Goal: Transaction & Acquisition: Purchase product/service

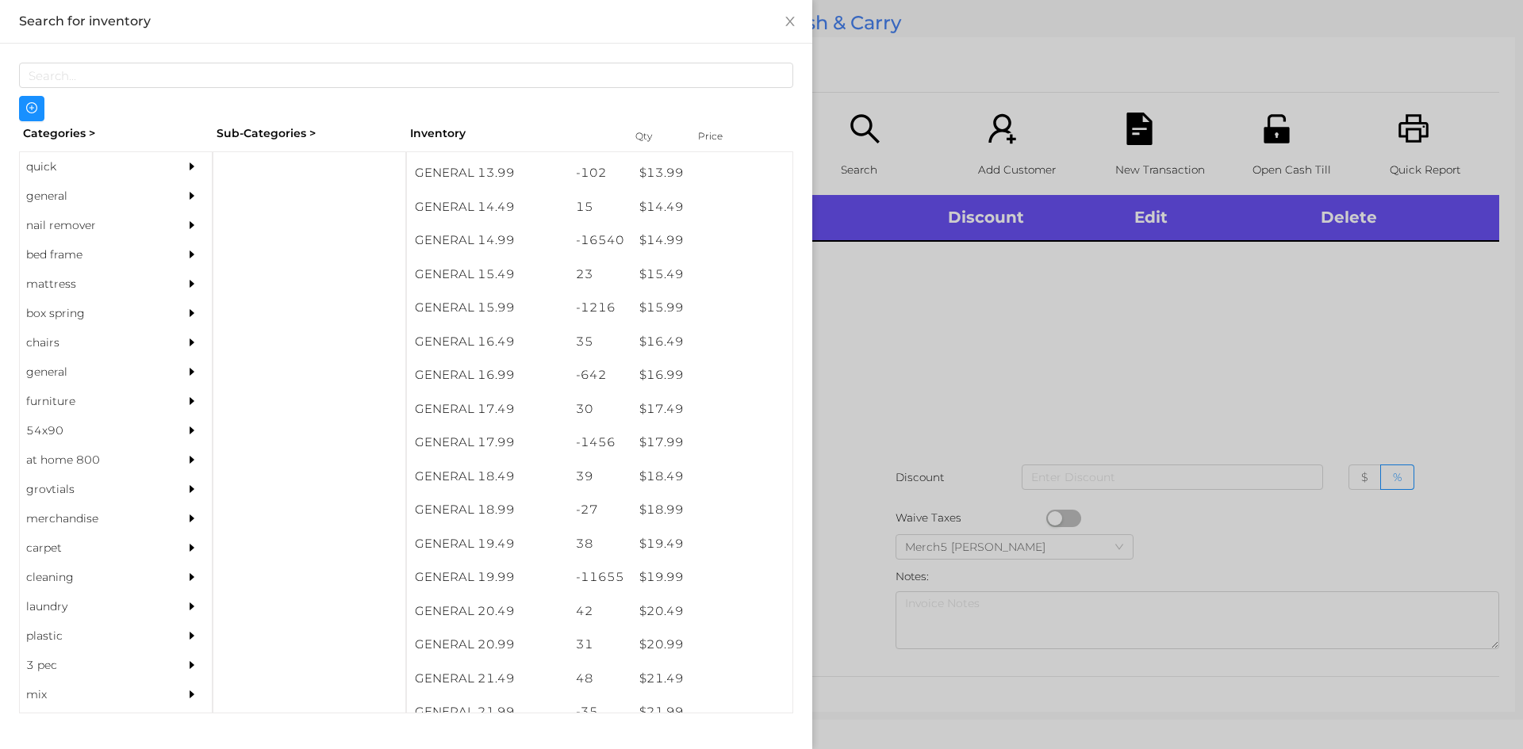
scroll to position [1301, 0]
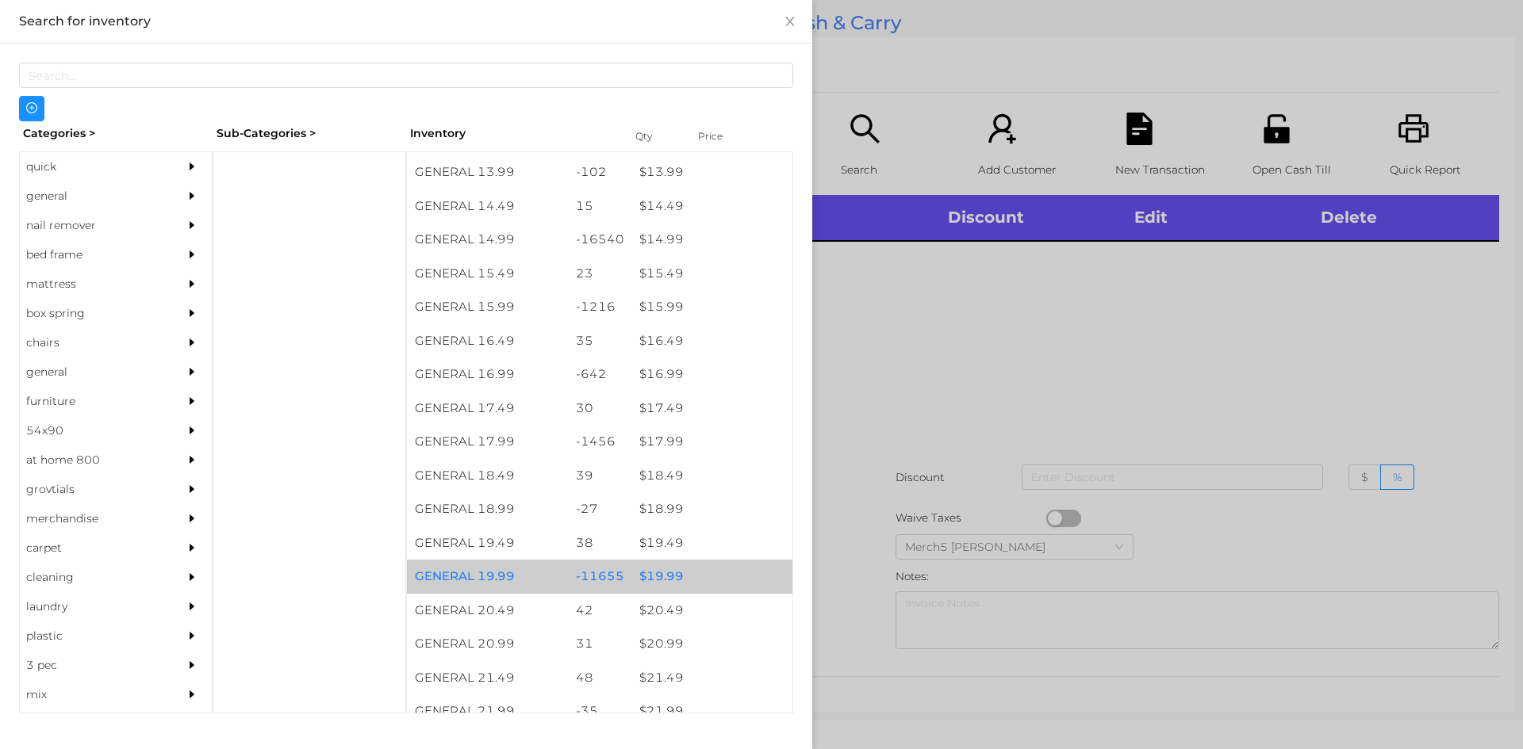
click at [659, 574] on div "$ 19.99" at bounding box center [711, 577] width 161 height 34
click at [651, 579] on div "$ 19.99" at bounding box center [711, 577] width 161 height 34
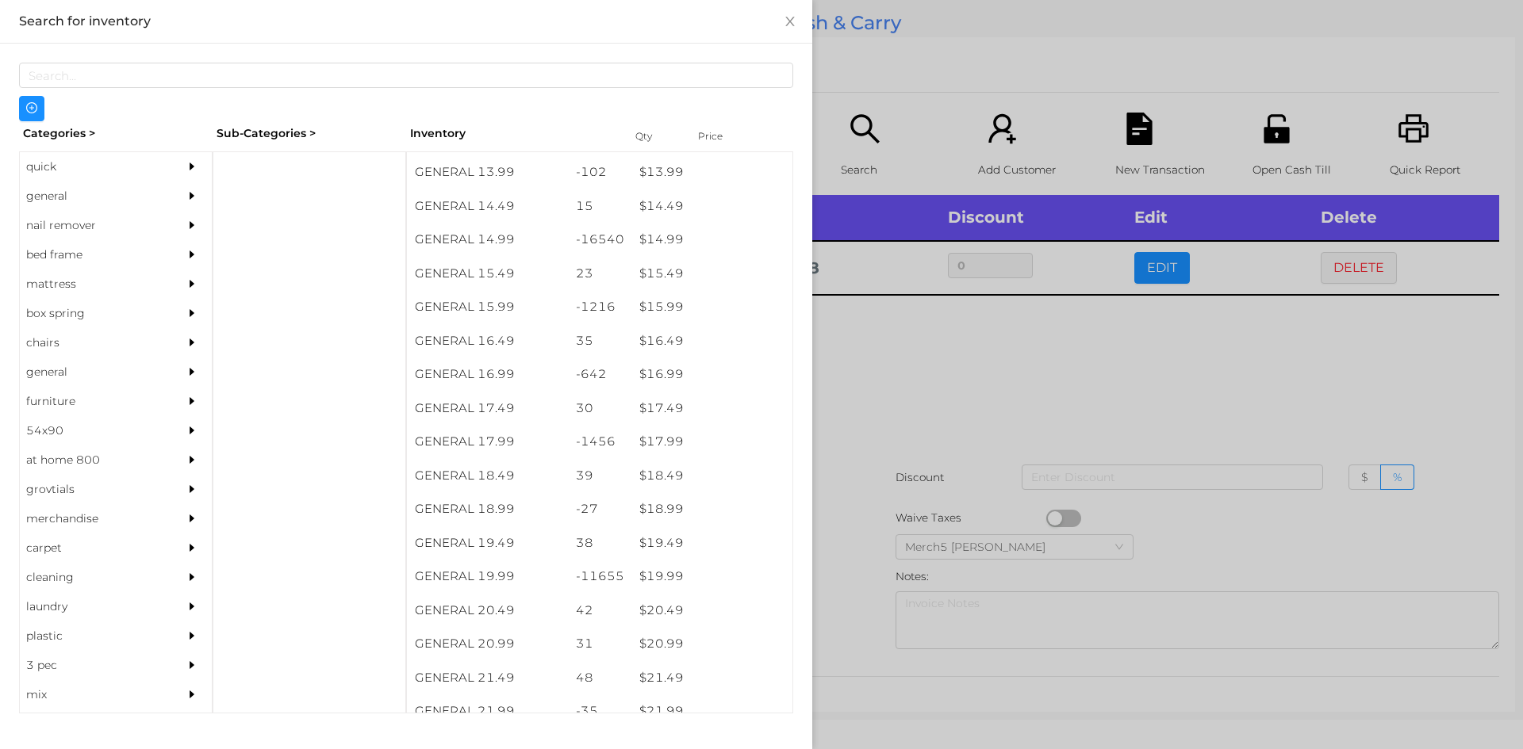
click at [872, 399] on div at bounding box center [761, 374] width 1523 height 749
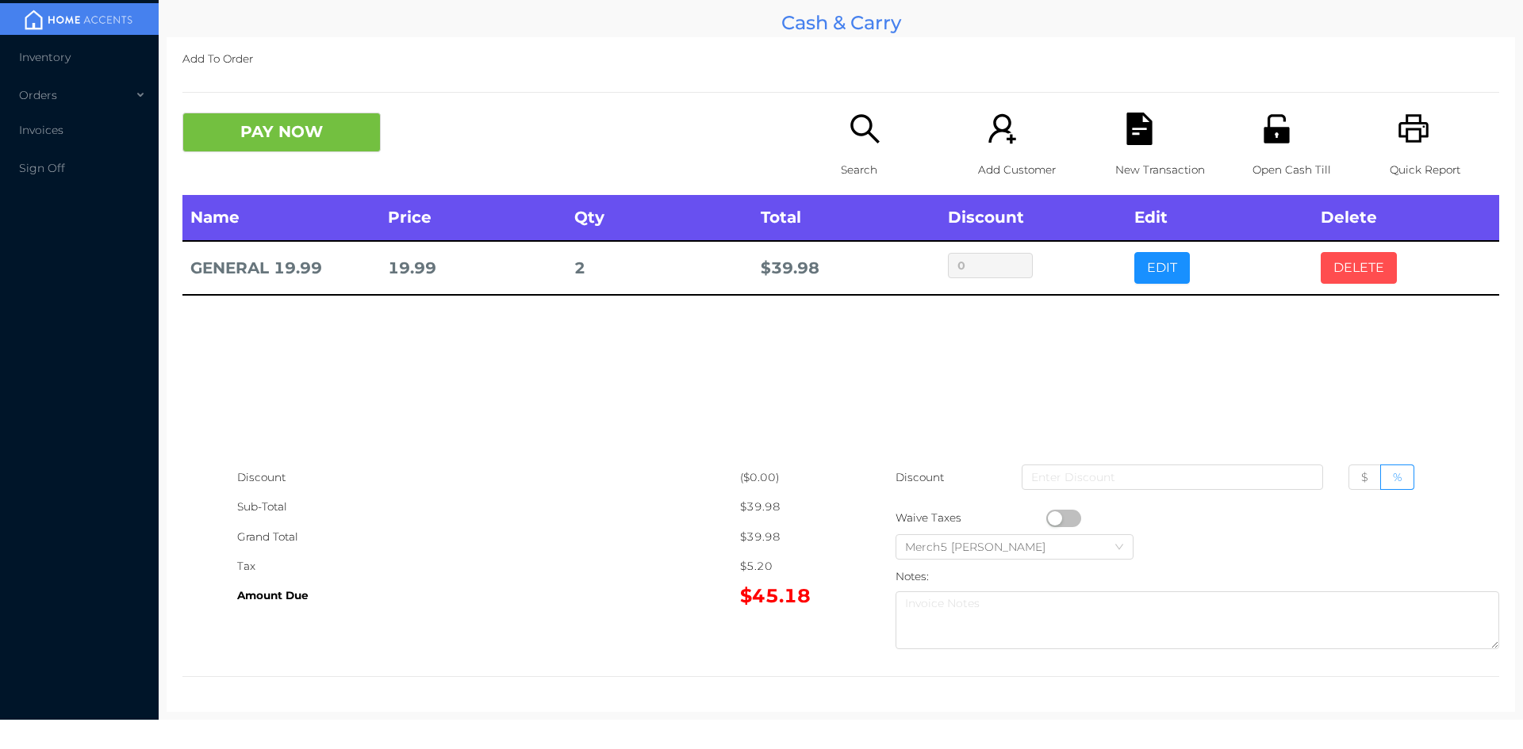
click at [1351, 268] on button "DELETE" at bounding box center [1358, 268] width 76 height 32
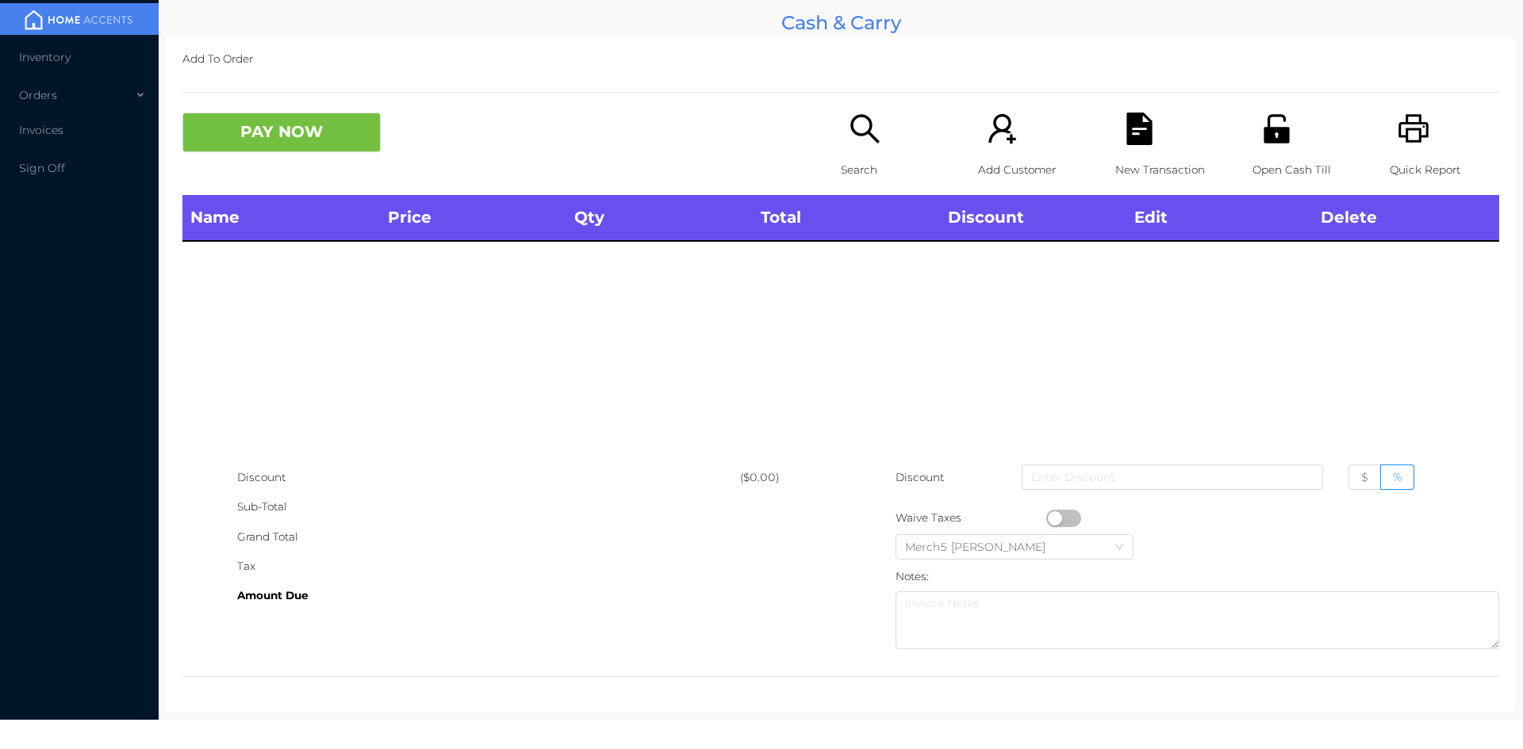
click at [841, 133] on div "Search" at bounding box center [895, 154] width 109 height 82
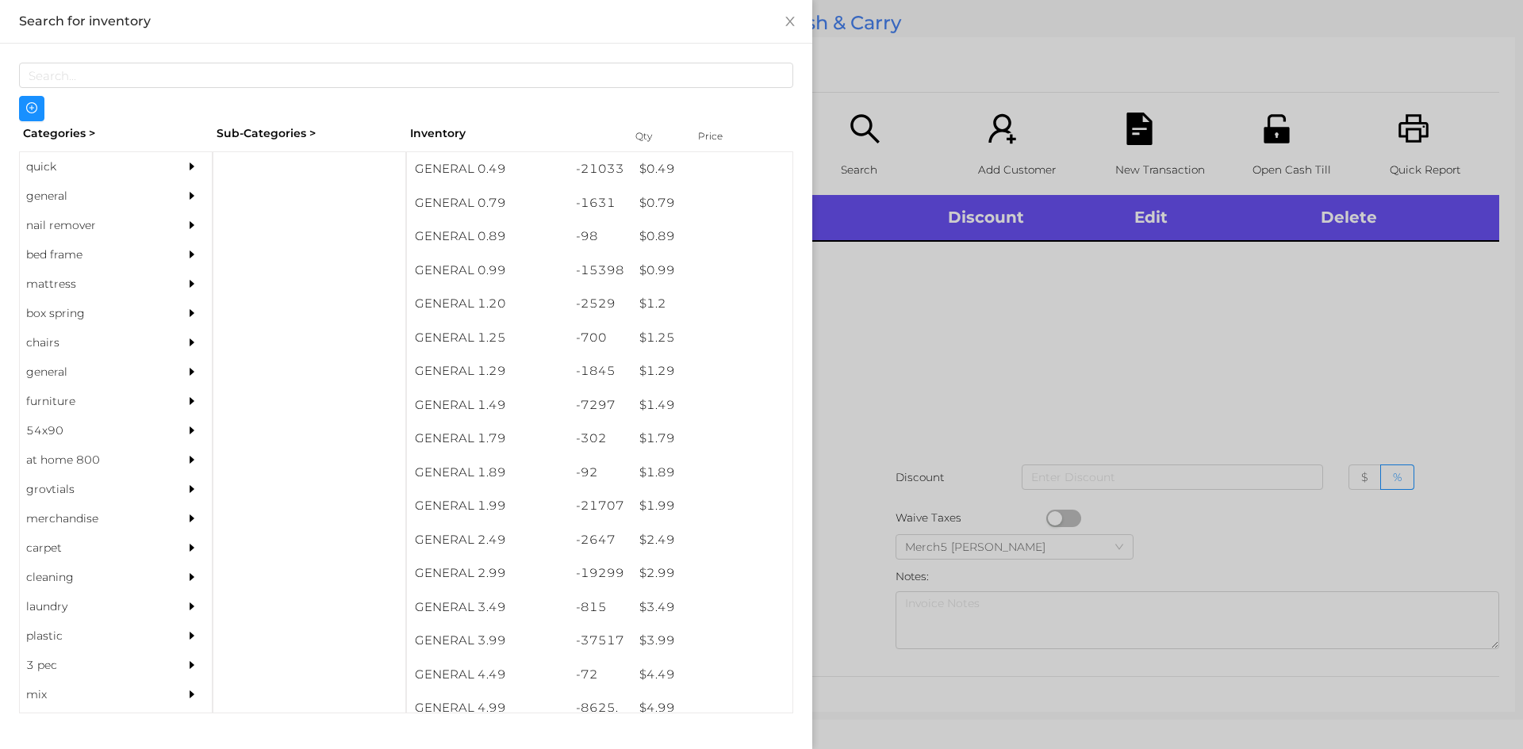
click at [32, 166] on div "quick" at bounding box center [92, 166] width 144 height 29
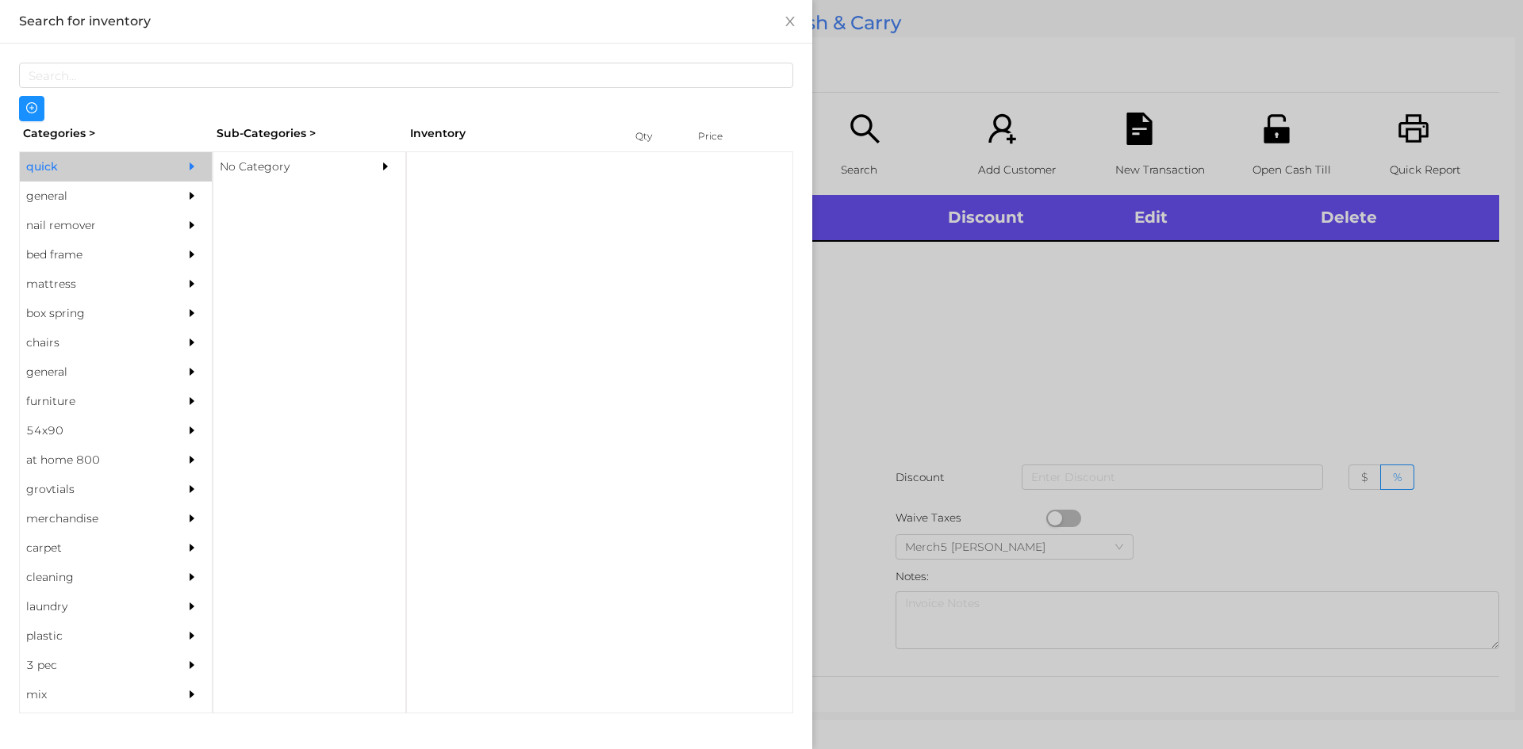
click at [255, 173] on div "No Category" at bounding box center [285, 166] width 144 height 29
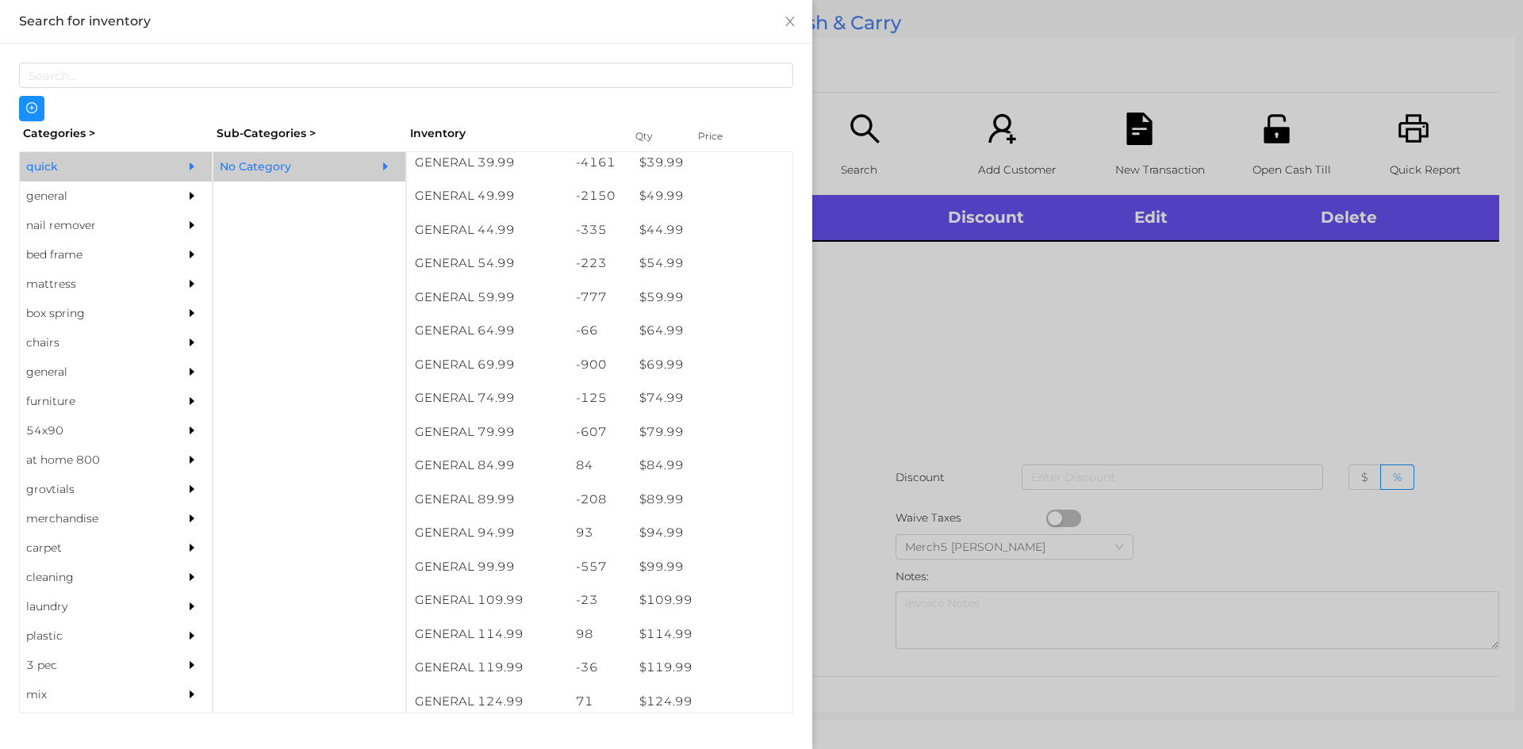
scroll to position [917, 0]
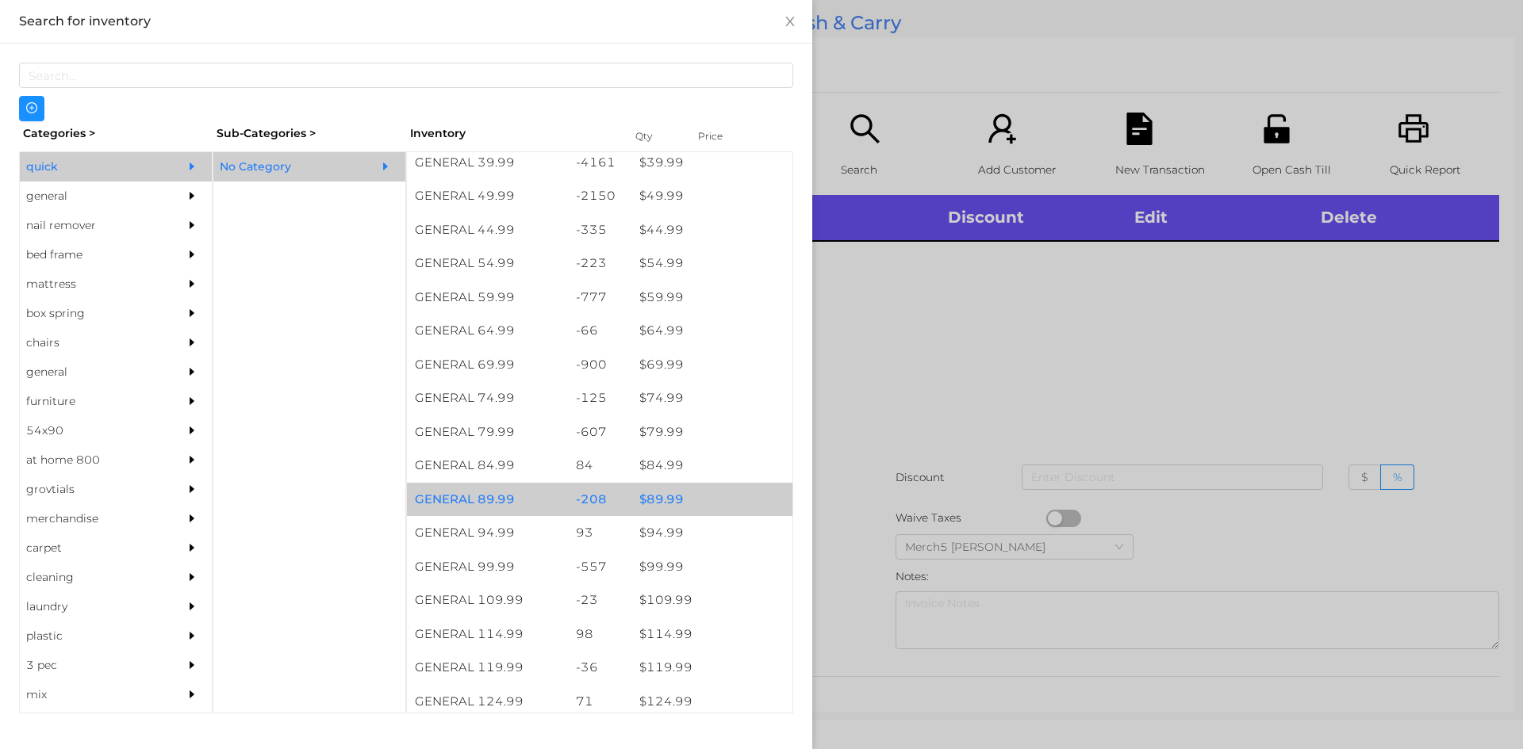
click at [671, 507] on div "$ 89.99" at bounding box center [711, 500] width 161 height 34
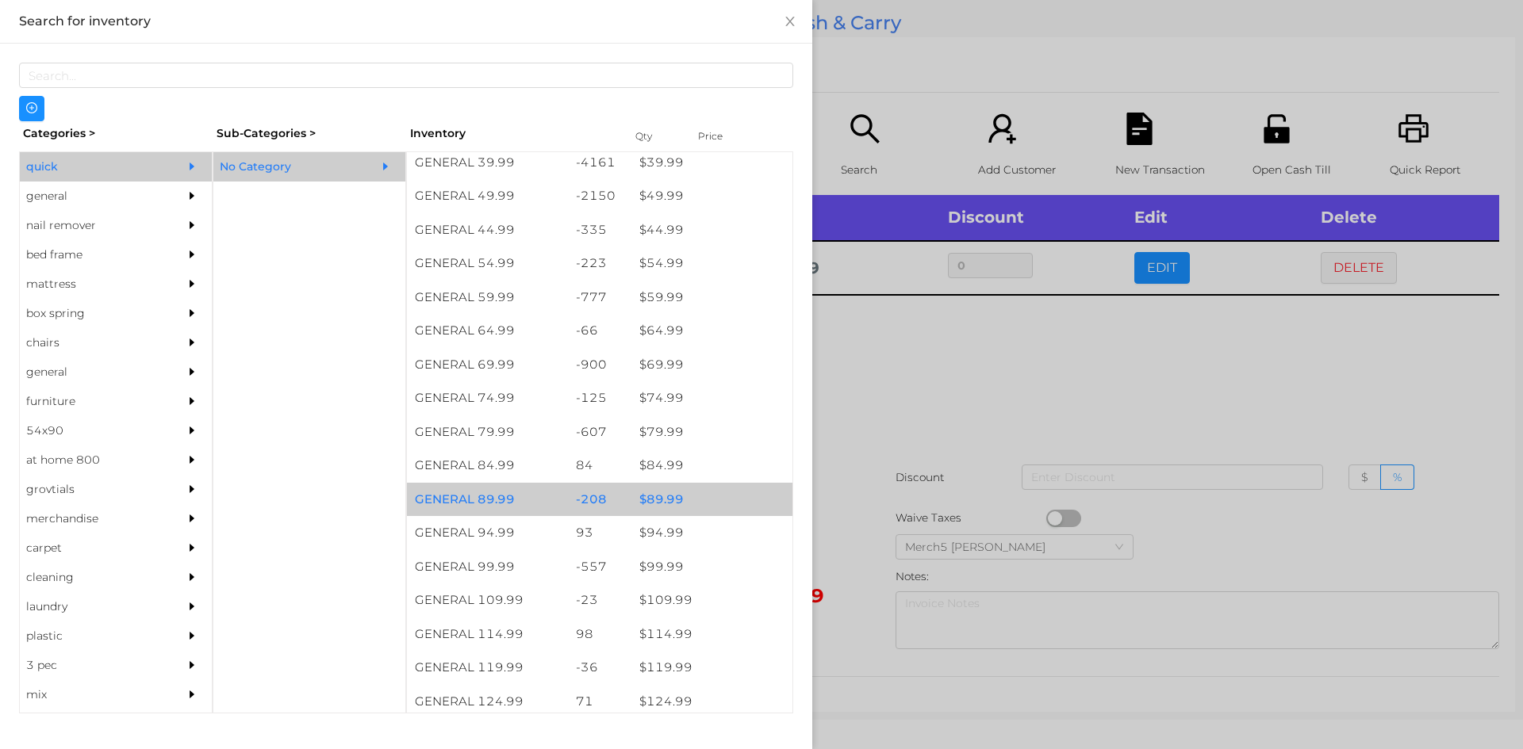
click at [952, 357] on div at bounding box center [761, 374] width 1523 height 749
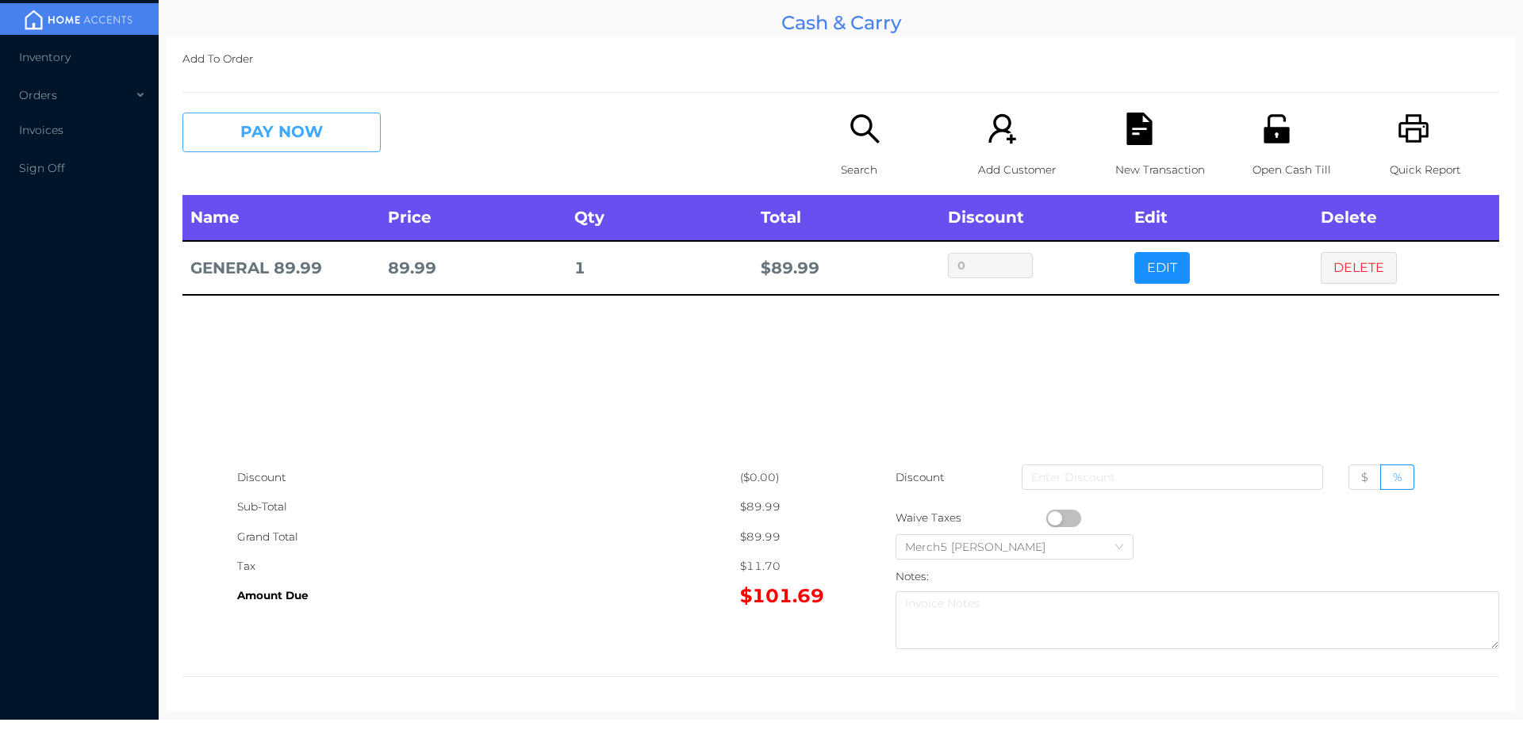
click at [328, 127] on button "PAY NOW" at bounding box center [281, 133] width 198 height 40
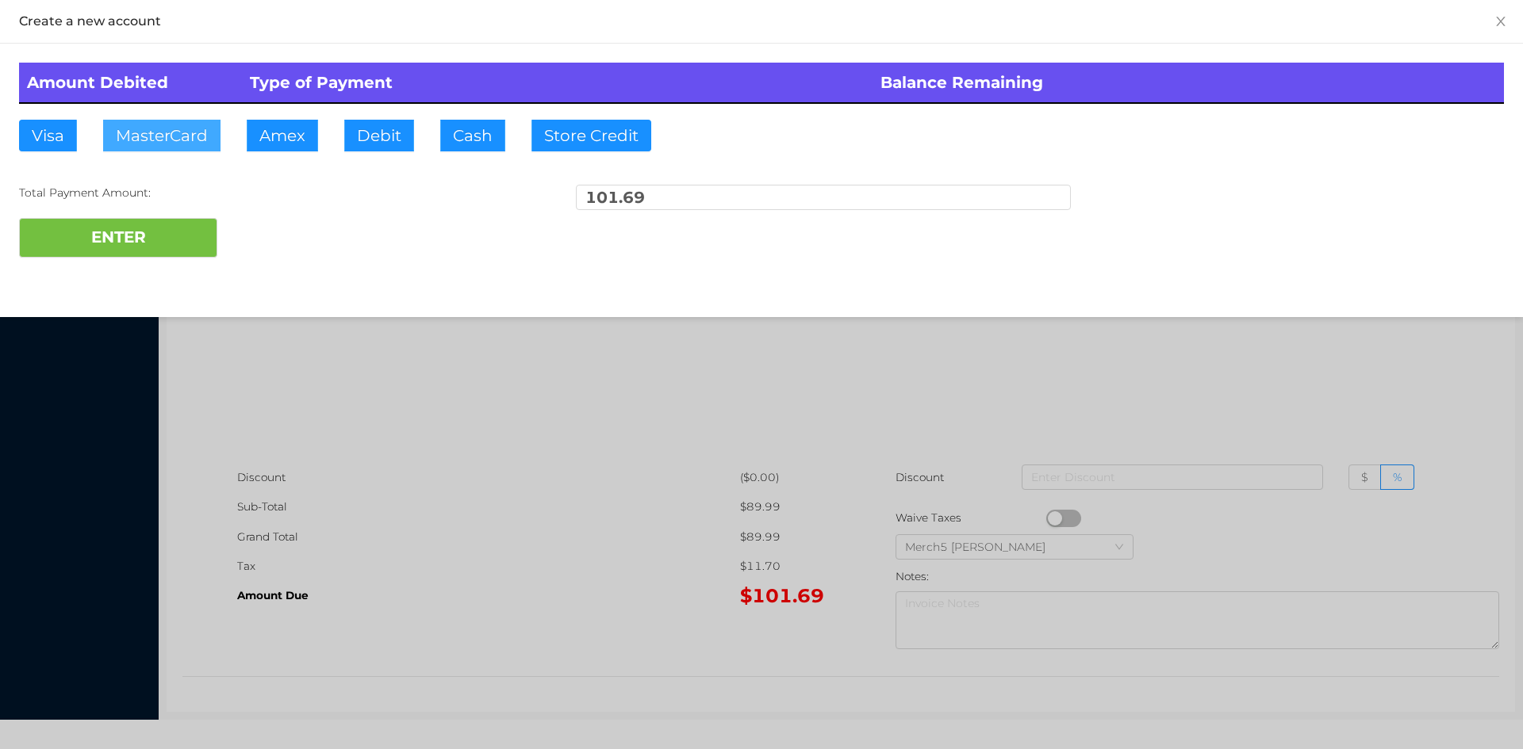
click at [179, 134] on button "MasterCard" at bounding box center [161, 136] width 117 height 32
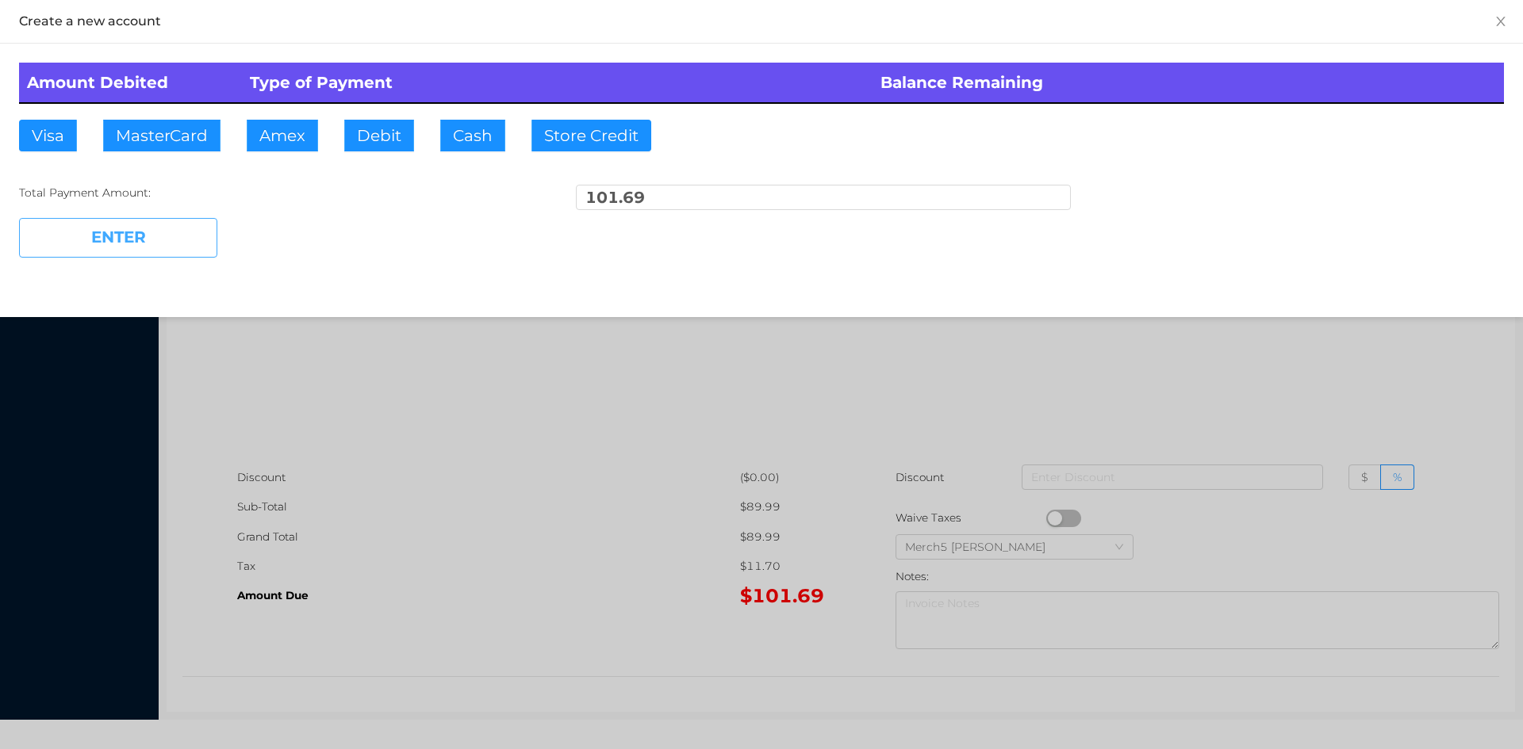
click at [121, 236] on button "ENTER" at bounding box center [118, 238] width 198 height 40
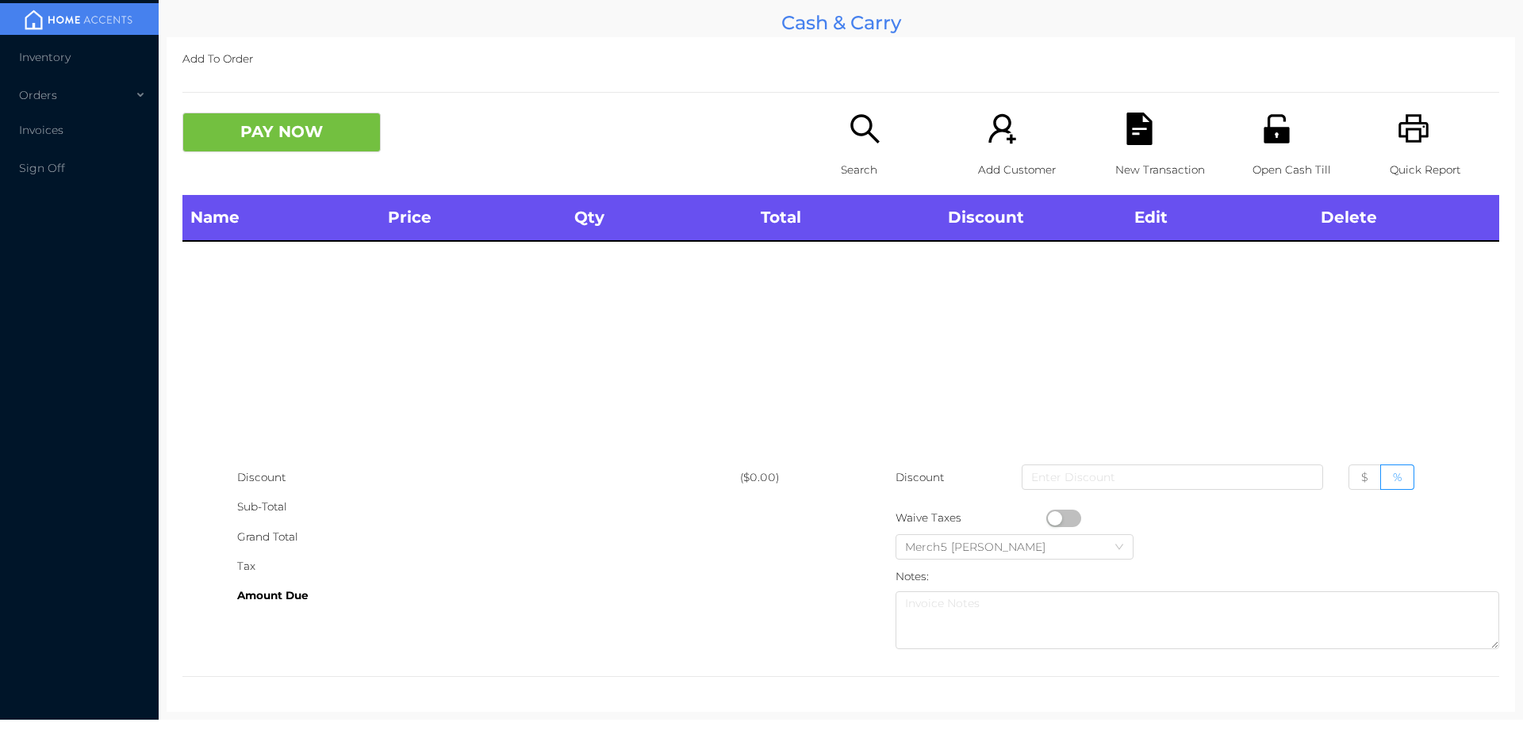
click at [1409, 128] on icon "icon: printer" at bounding box center [1413, 129] width 33 height 33
